Goal: Information Seeking & Learning: Stay updated

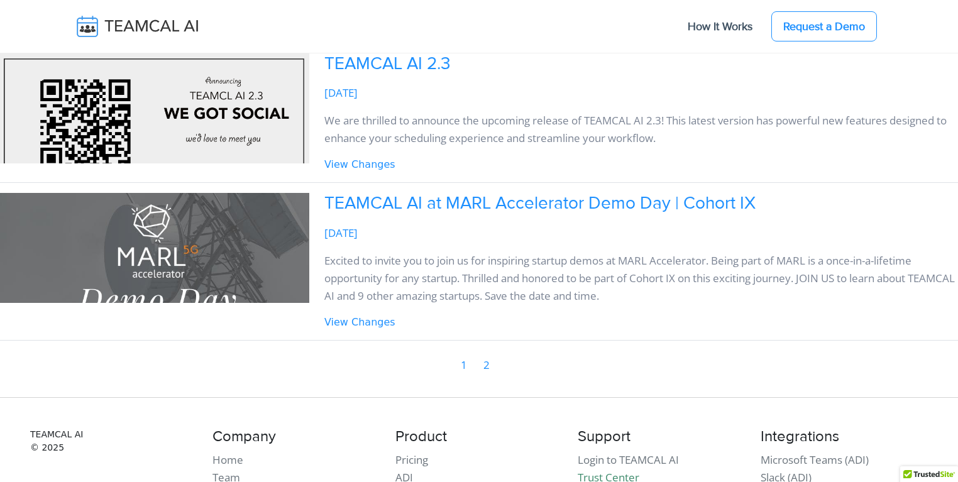
scroll to position [1147, 0]
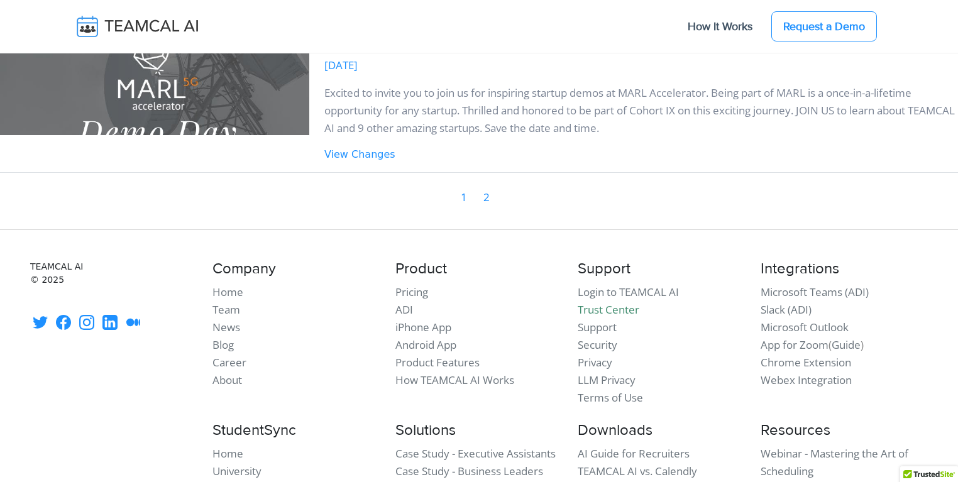
click at [488, 213] on ul "1 2" at bounding box center [475, 200] width 58 height 25
click at [488, 207] on link "2" at bounding box center [487, 197] width 8 height 19
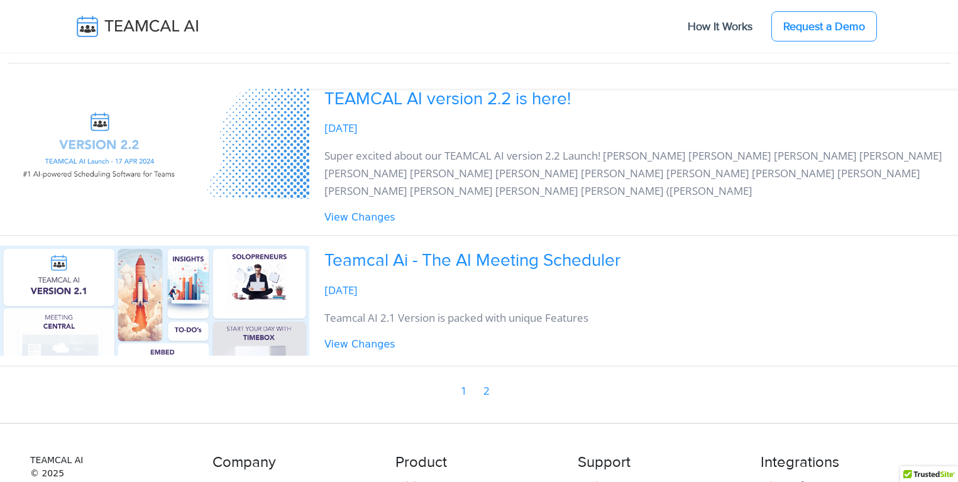
scroll to position [784, 0]
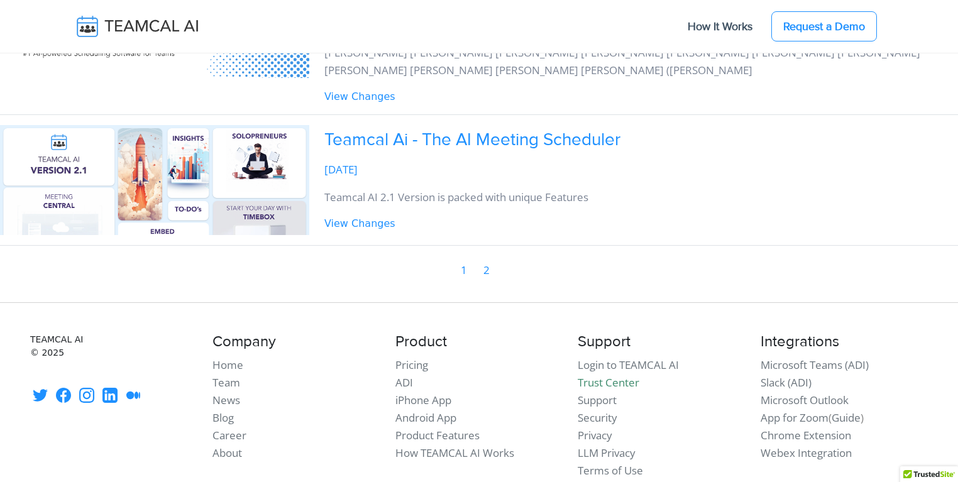
click at [466, 272] on link "1" at bounding box center [464, 270] width 8 height 19
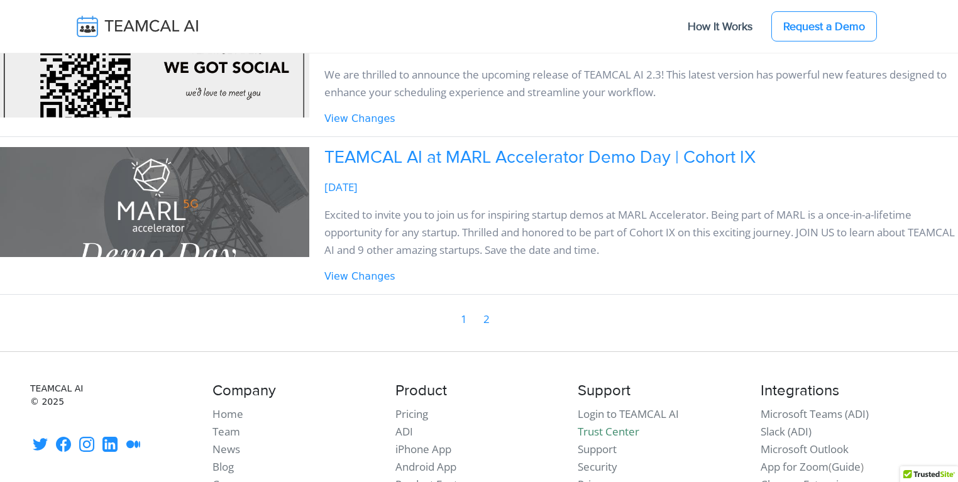
scroll to position [1147, 0]
